Goal: Information Seeking & Learning: Get advice/opinions

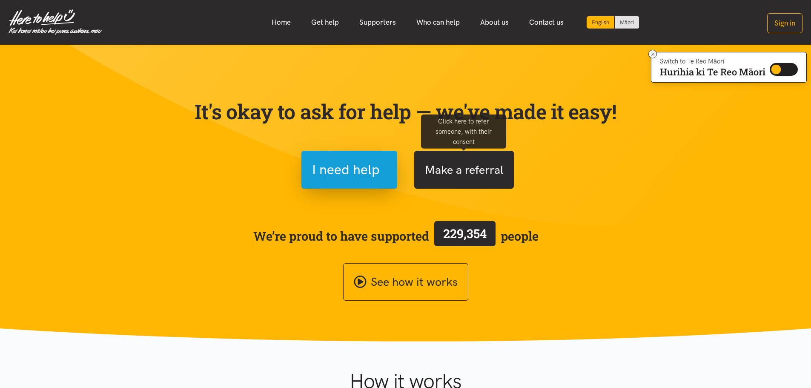
click at [488, 168] on button "Make a referral" at bounding box center [464, 170] width 100 height 38
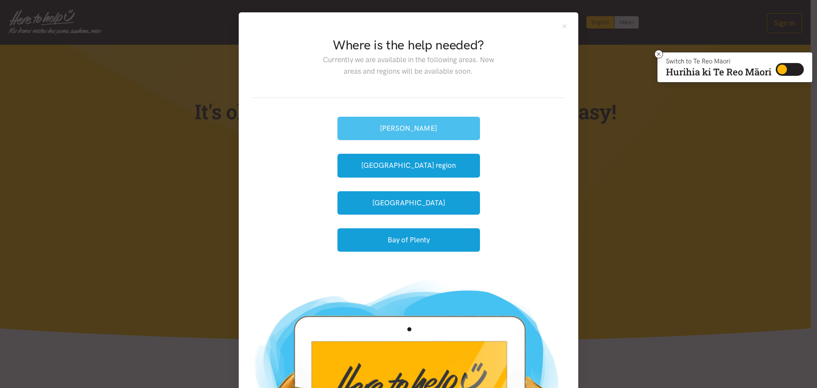
click at [444, 119] on button "[PERSON_NAME]" at bounding box center [409, 128] width 143 height 23
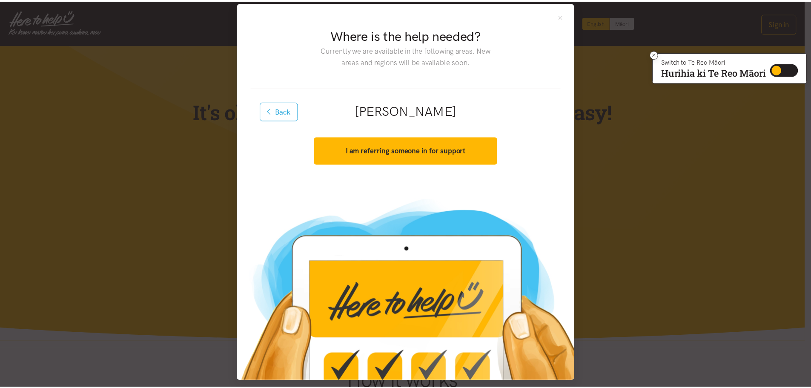
scroll to position [15, 0]
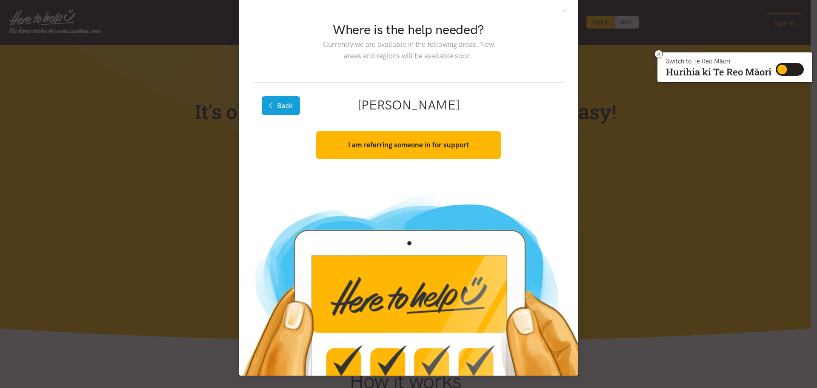
click at [286, 106] on button "Back" at bounding box center [281, 105] width 38 height 19
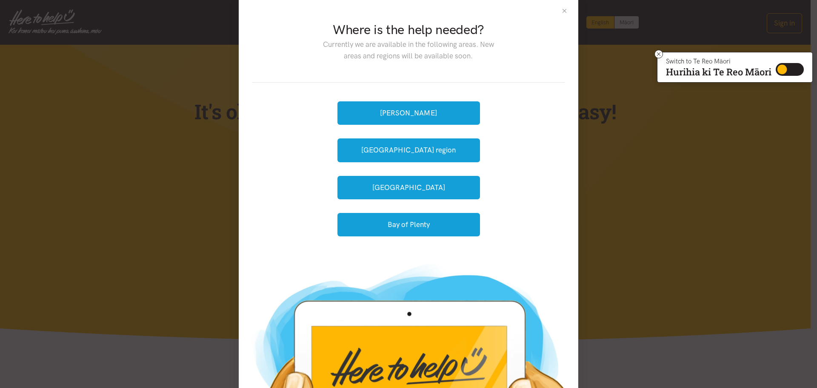
click at [563, 10] on button "Close" at bounding box center [564, 10] width 7 height 7
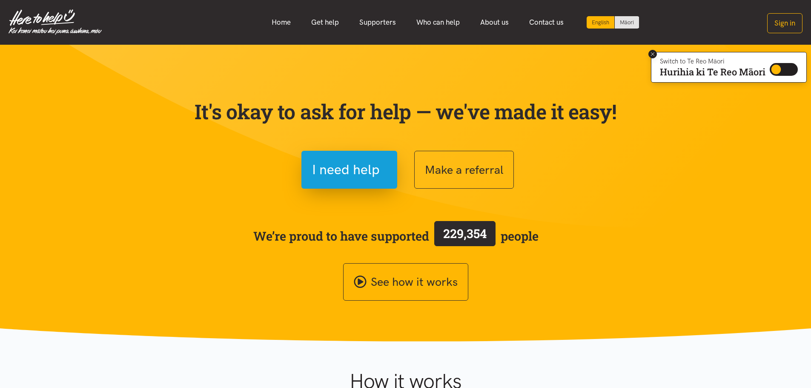
click at [653, 54] on icon at bounding box center [653, 54] width 6 height 6
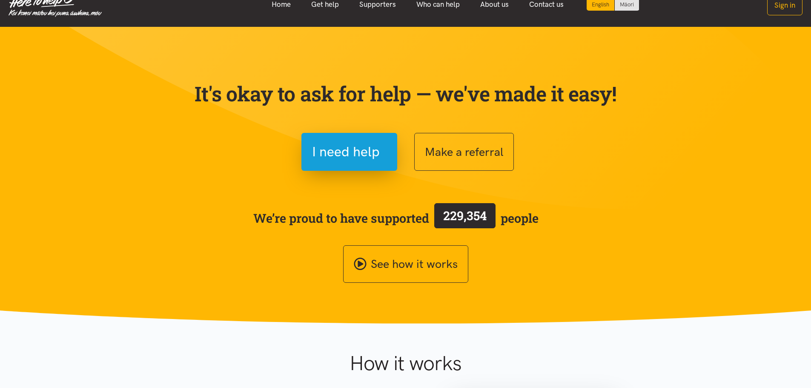
scroll to position [0, 0]
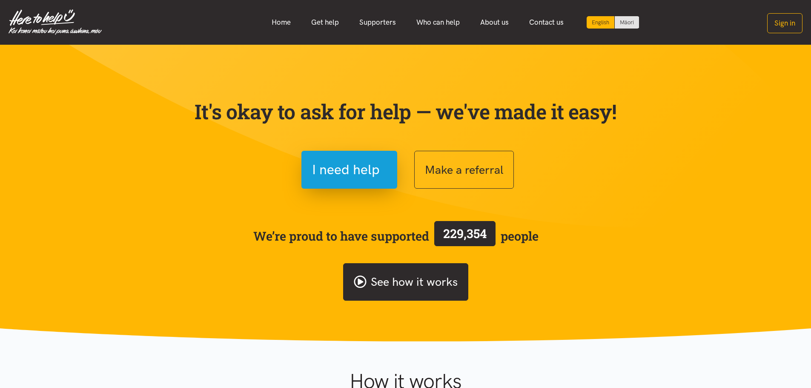
click at [419, 280] on link "See how it works" at bounding box center [405, 282] width 125 height 38
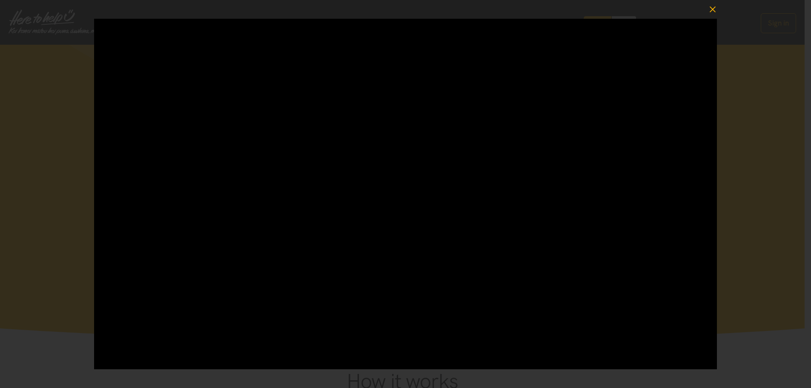
click at [716, 11] on icon "button" at bounding box center [713, 9] width 12 height 12
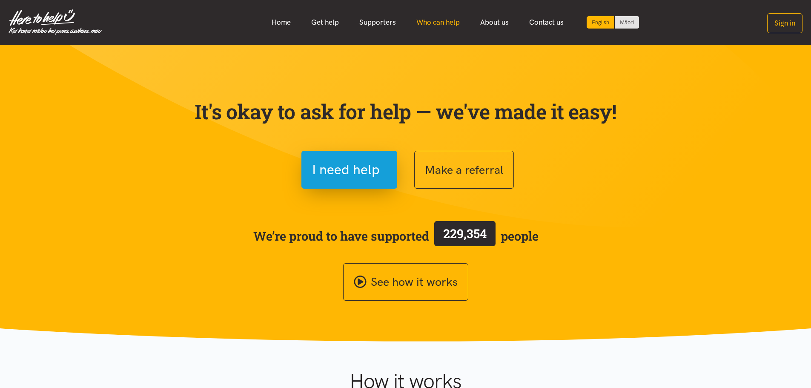
click at [441, 22] on link "Who can help" at bounding box center [438, 22] width 64 height 18
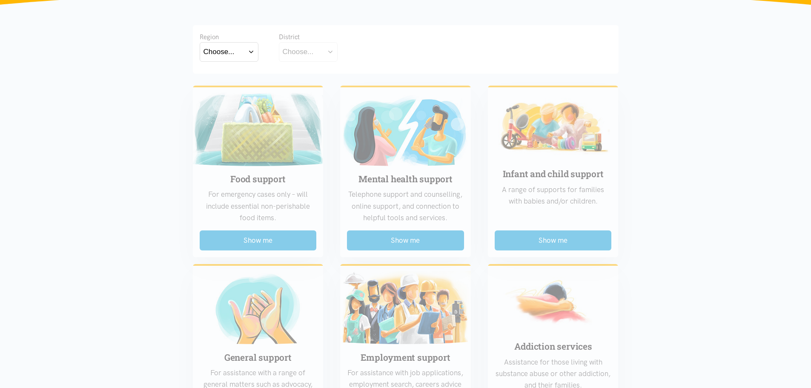
scroll to position [170, 0]
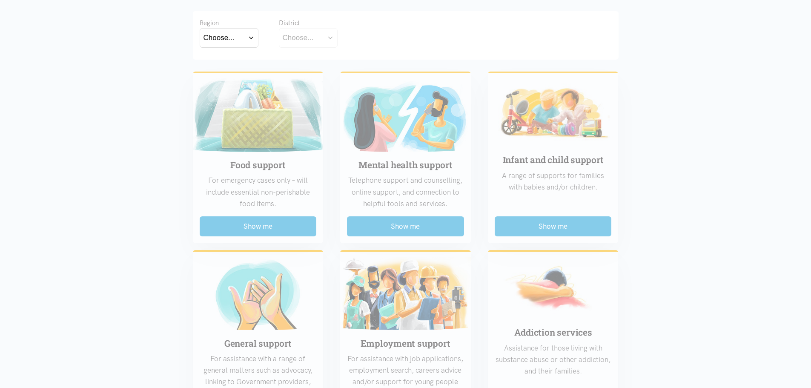
click at [226, 36] on div "Choose..." at bounding box center [219, 37] width 31 height 11
click at [234, 73] on div "Waikato" at bounding box center [229, 75] width 51 height 11
click at [226, 75] on label "Waikato" at bounding box center [229, 75] width 51 height 11
click at [0, 0] on input "Waikato" at bounding box center [0, 0] width 0 height 0
click at [340, 39] on button "Choose..." at bounding box center [321, 37] width 85 height 19
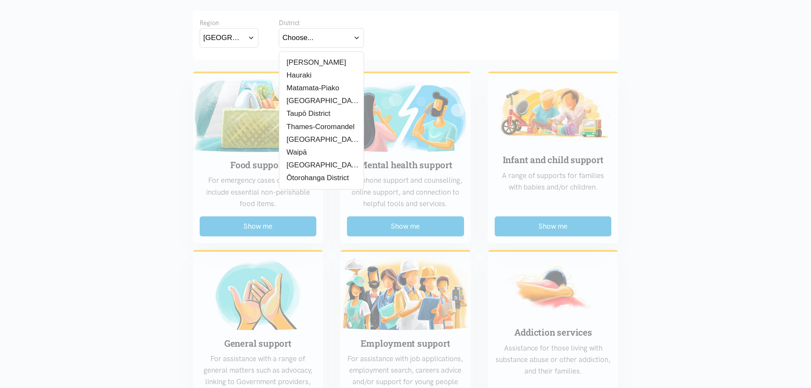
click at [315, 60] on label "[PERSON_NAME]" at bounding box center [314, 62] width 63 height 11
click at [0, 0] on input "[PERSON_NAME]" at bounding box center [0, 0] width 0 height 0
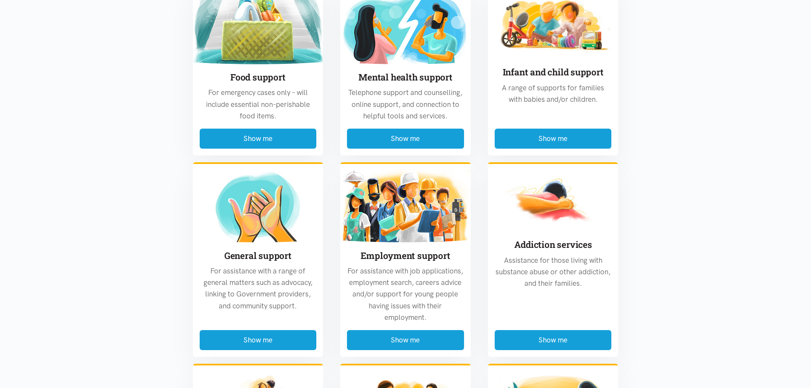
scroll to position [213, 0]
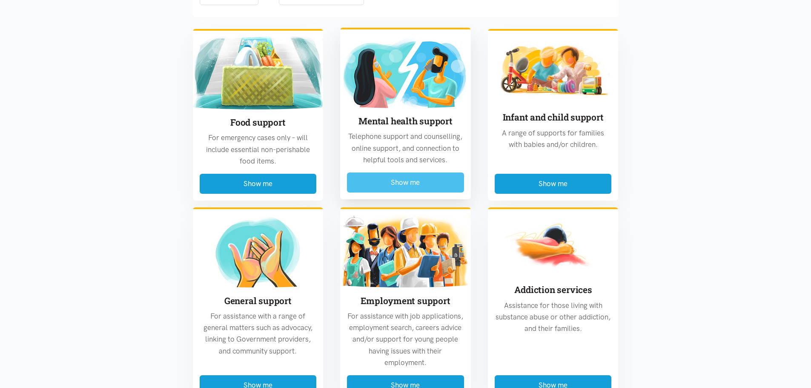
click at [424, 179] on button "Show me" at bounding box center [405, 182] width 117 height 20
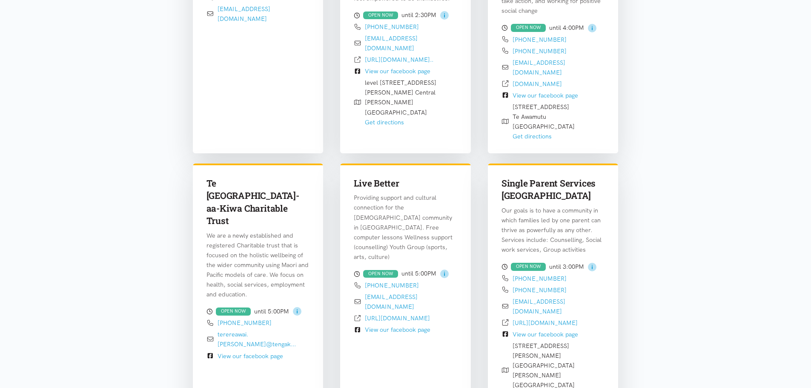
scroll to position [974, 0]
drag, startPoint x: 530, startPoint y: 149, endPoint x: 593, endPoint y: 172, distance: 67.1
click at [593, 205] on p "Our goals is to have a community in which families led by one parent can thrive…" at bounding box center [553, 229] width 103 height 49
click at [591, 205] on p "Our goals is to have a community in which families led by one parent can thrive…" at bounding box center [553, 229] width 103 height 49
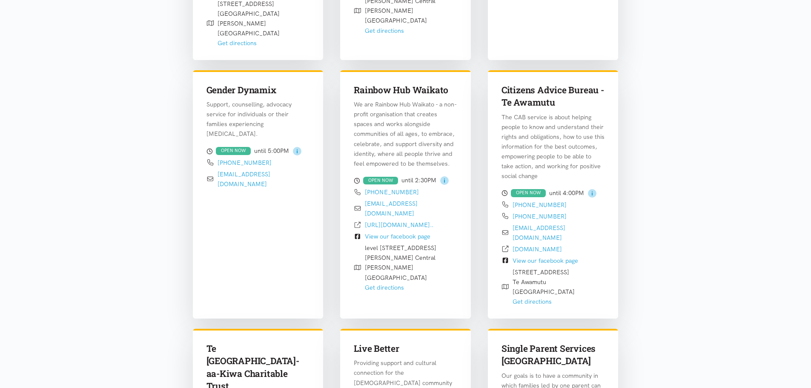
scroll to position [804, 0]
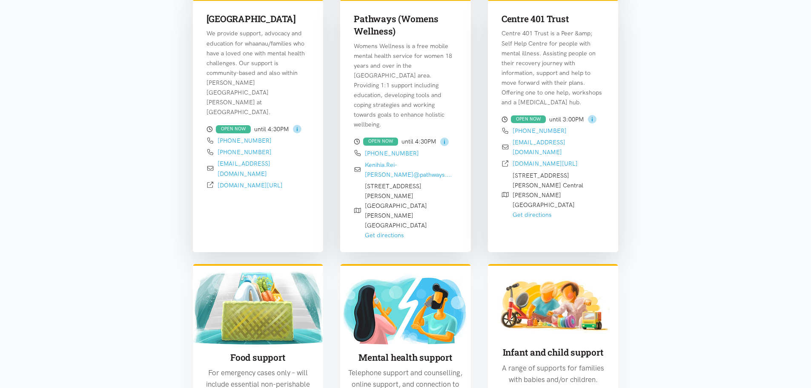
scroll to position [1400, 0]
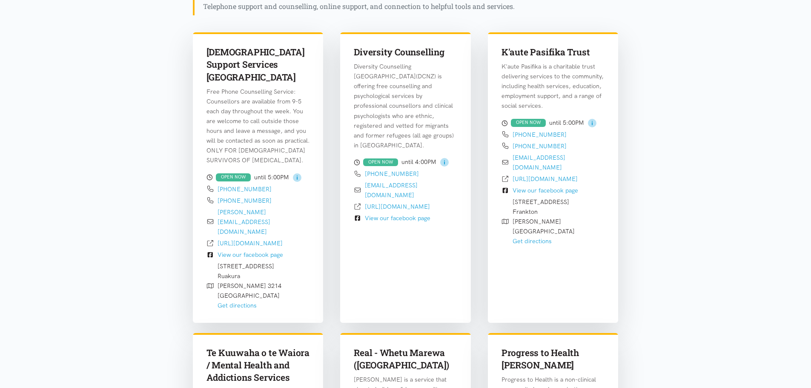
scroll to position [293, 0]
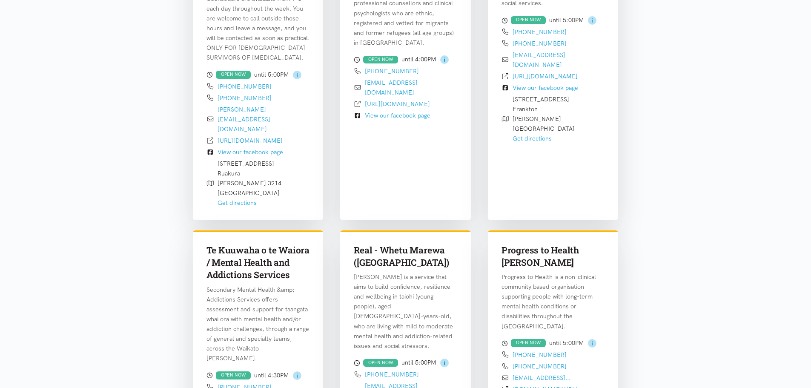
scroll to position [421, 0]
